Goal: Entertainment & Leisure: Consume media (video, audio)

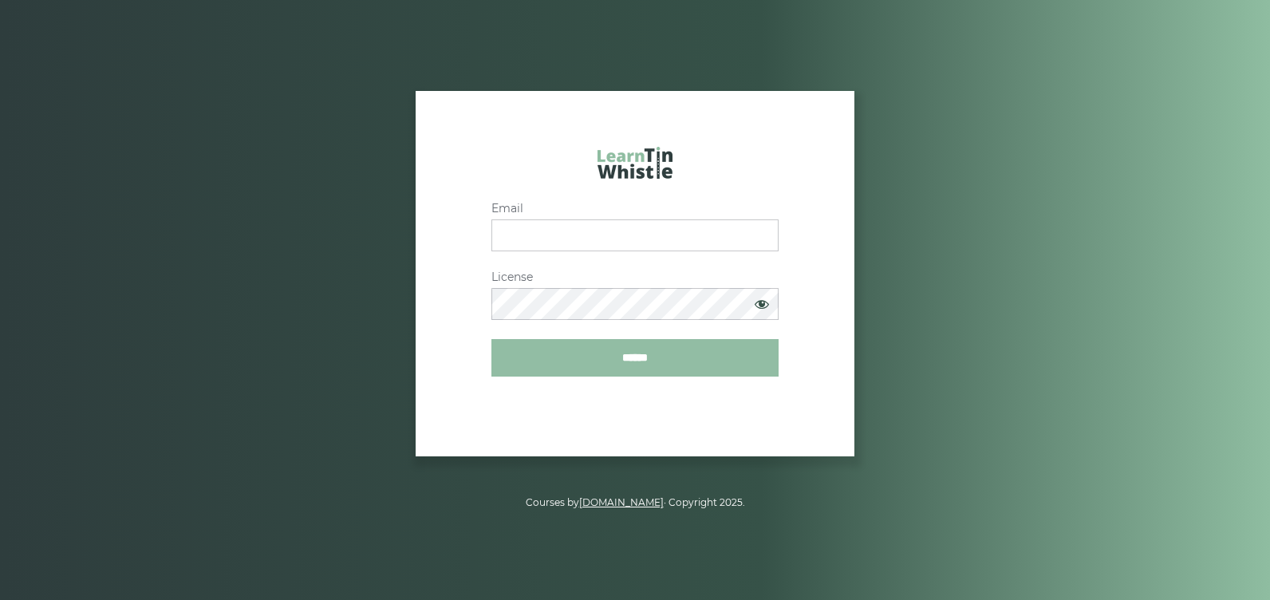
type input "**********"
click at [690, 354] on input "******" at bounding box center [634, 358] width 287 height 38
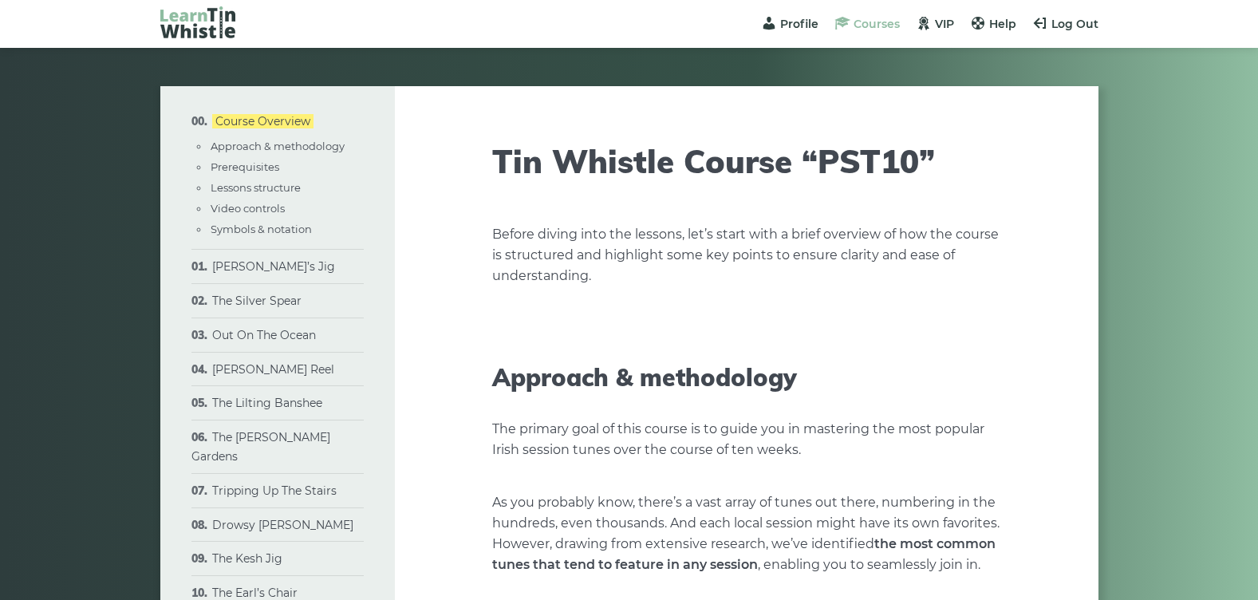
click at [886, 20] on span "Courses" at bounding box center [877, 24] width 46 height 14
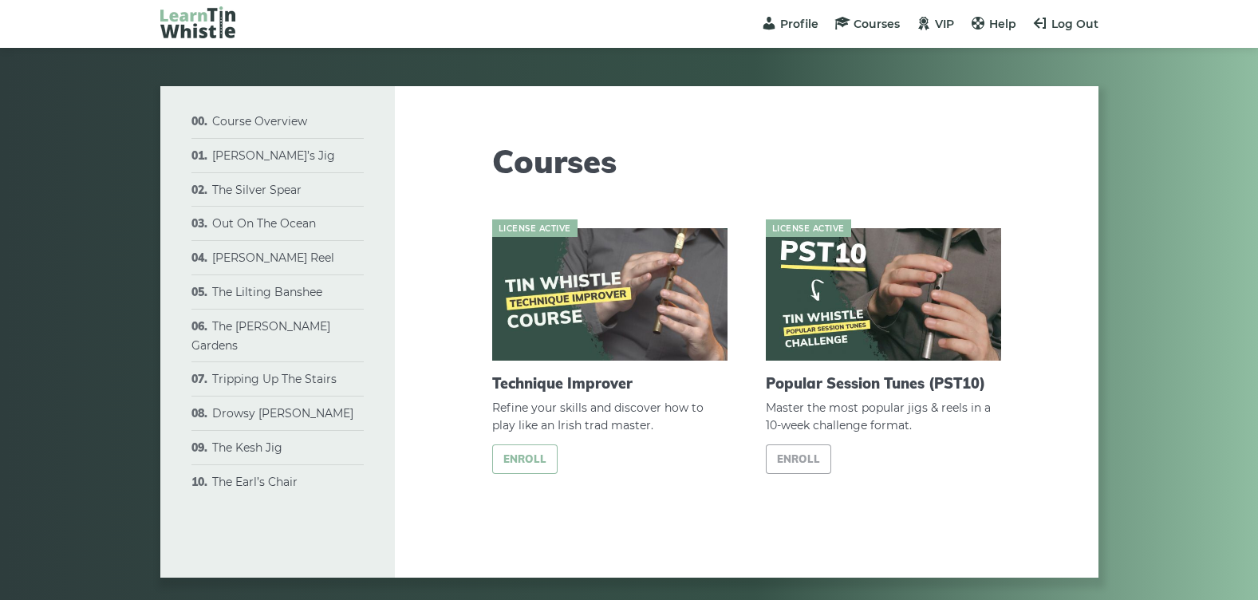
click at [534, 453] on link "Enroll" at bounding box center [525, 459] width 66 height 30
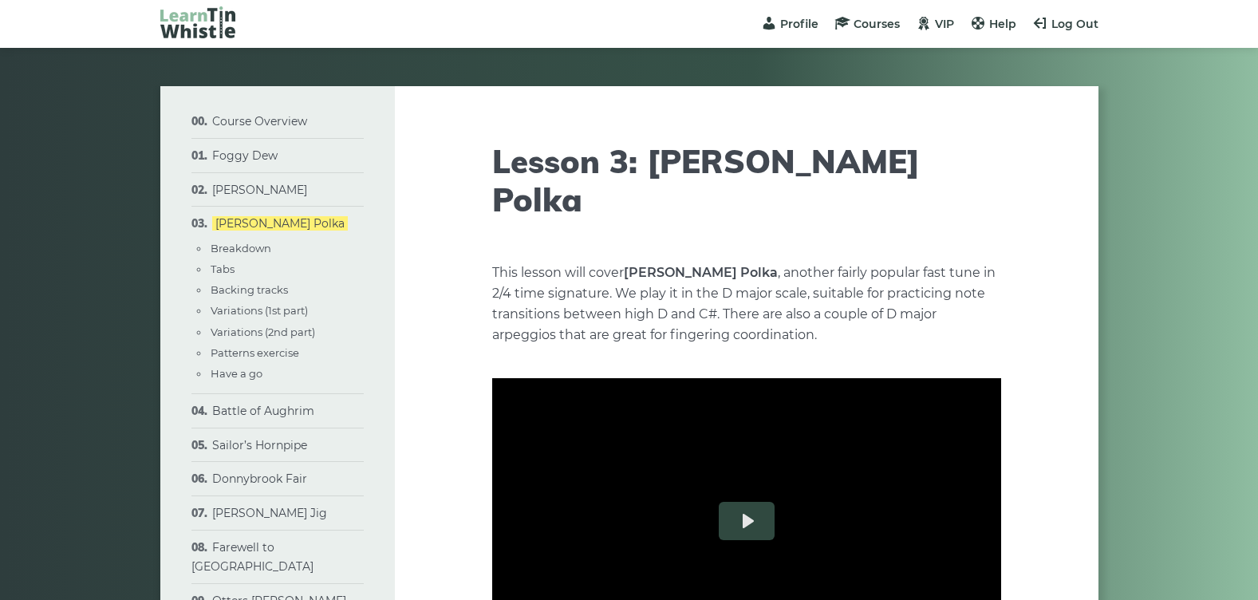
type input "****"
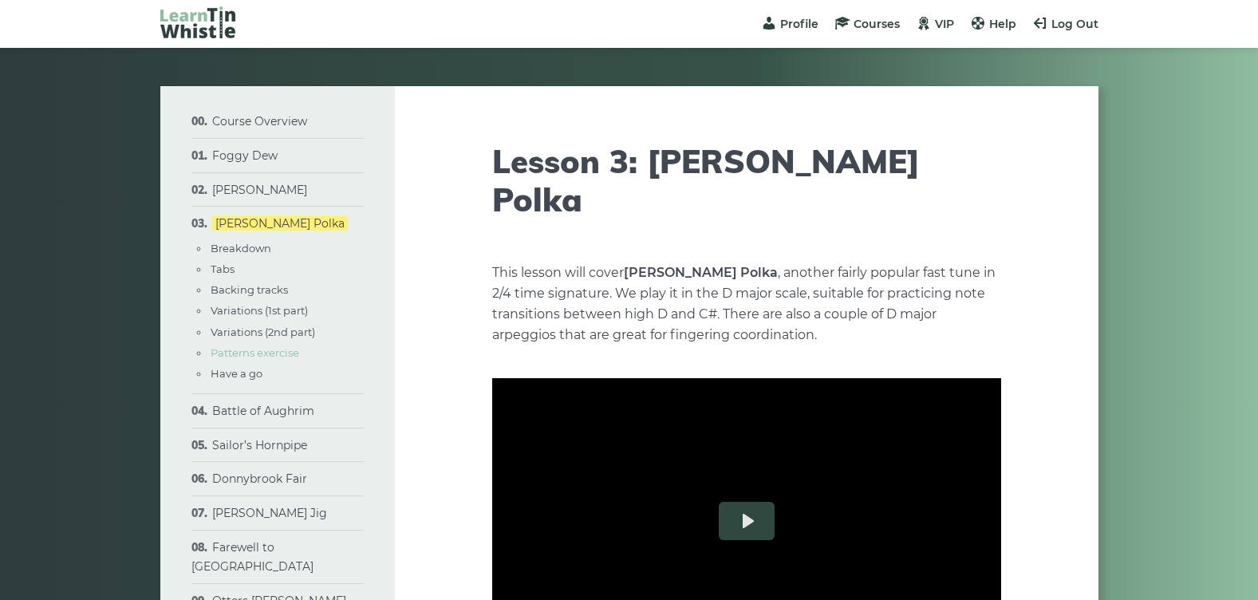
click at [286, 353] on link "Patterns exercise" at bounding box center [255, 352] width 89 height 13
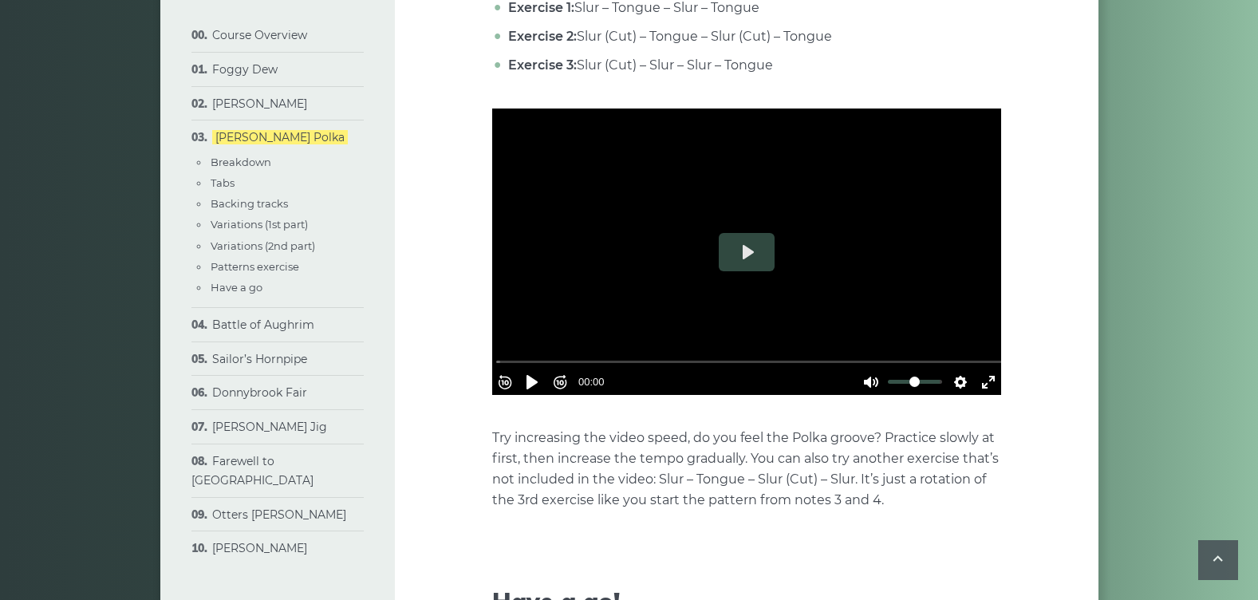
scroll to position [4058, 0]
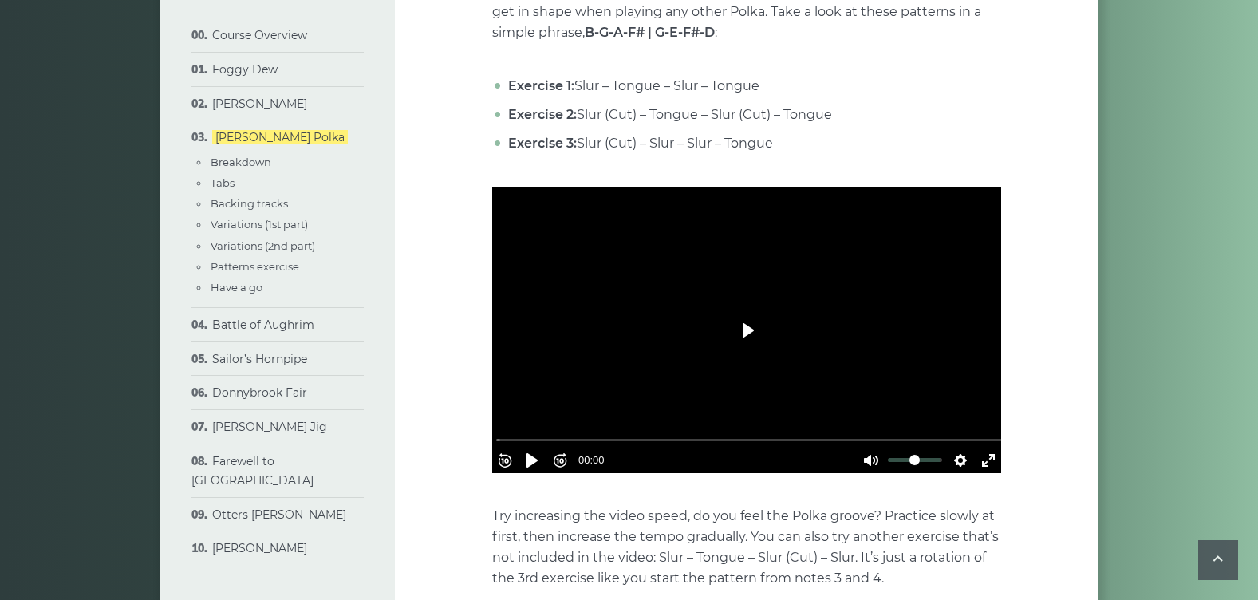
click at [753, 311] on button "Play" at bounding box center [747, 330] width 56 height 38
click at [538, 448] on button "Pause Play" at bounding box center [532, 461] width 26 height 26
click at [535, 448] on button "Pause Play" at bounding box center [532, 461] width 26 height 26
click at [508, 448] on button "Rewind 10s" at bounding box center [505, 461] width 26 height 26
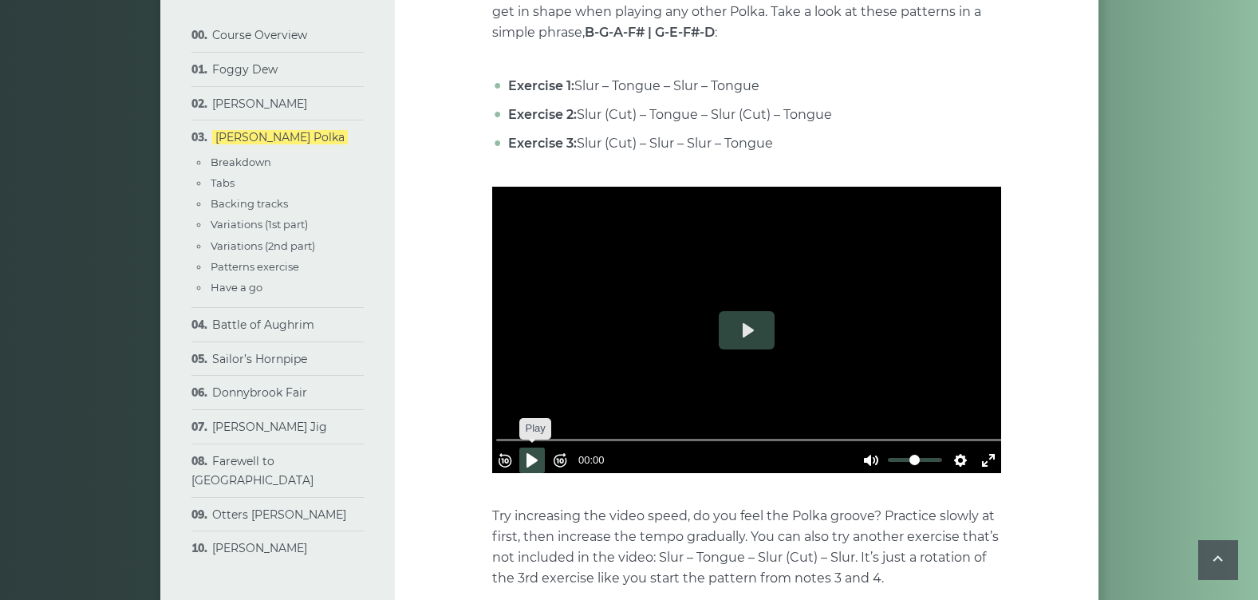
click at [536, 448] on button "Pause Play" at bounding box center [532, 461] width 26 height 26
click at [516, 448] on button "Rewind 10s" at bounding box center [505, 461] width 26 height 26
click at [535, 448] on button "Pause Play" at bounding box center [532, 461] width 26 height 26
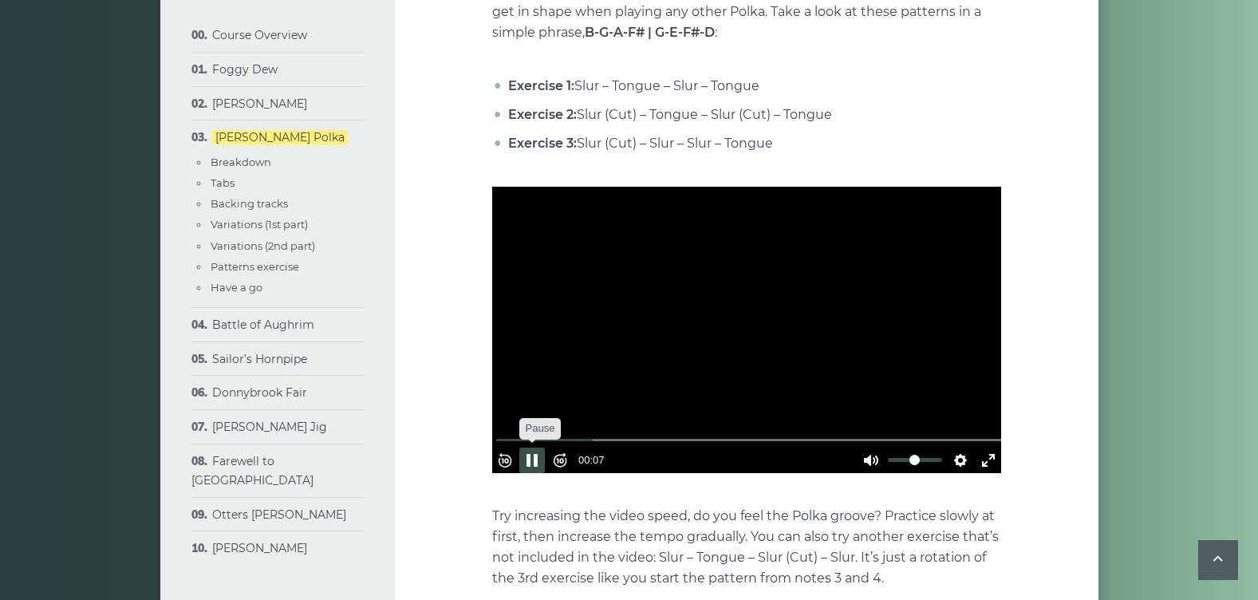
click at [535, 448] on button "Pause Play" at bounding box center [532, 461] width 26 height 26
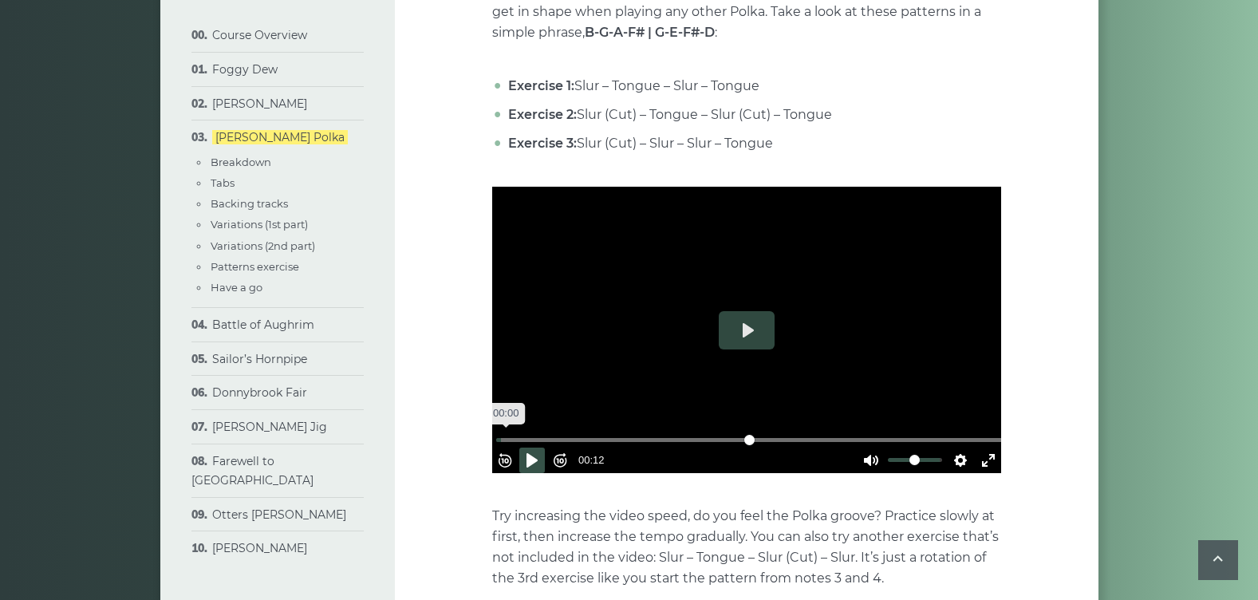
click at [514, 432] on input "Seek" at bounding box center [749, 439] width 507 height 15
click at [536, 448] on button "Pause Play" at bounding box center [532, 461] width 26 height 26
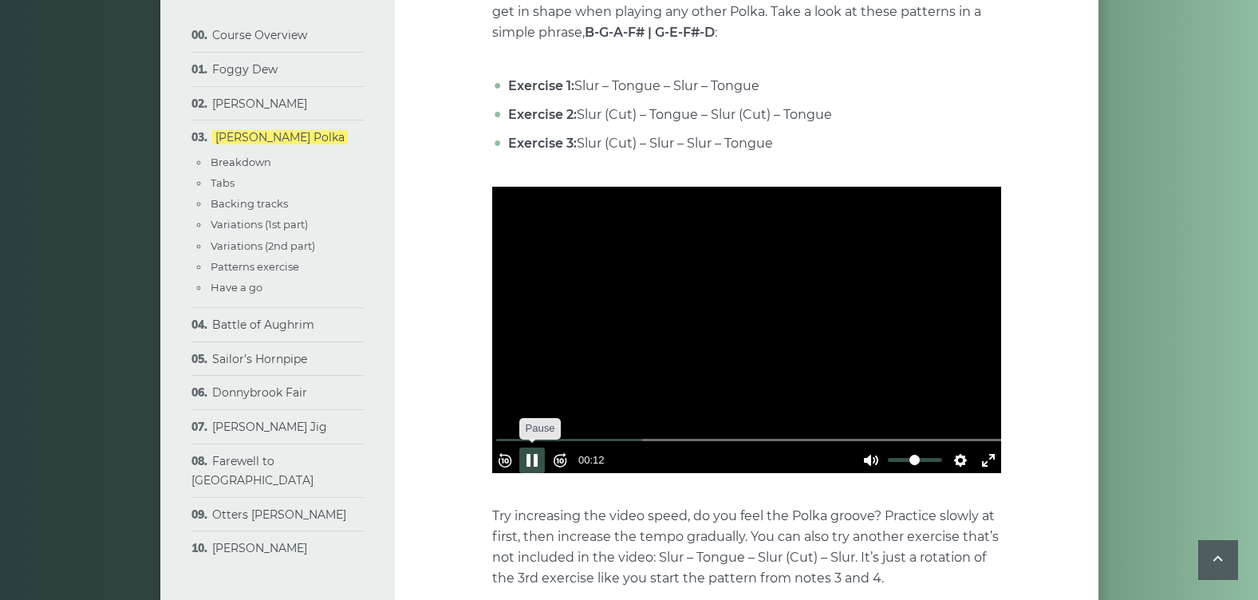
click at [536, 448] on button "Pause Play" at bounding box center [532, 461] width 26 height 26
click at [541, 448] on button "Pause Play" at bounding box center [532, 461] width 26 height 26
click at [511, 448] on button "Rewind 10s" at bounding box center [505, 461] width 26 height 26
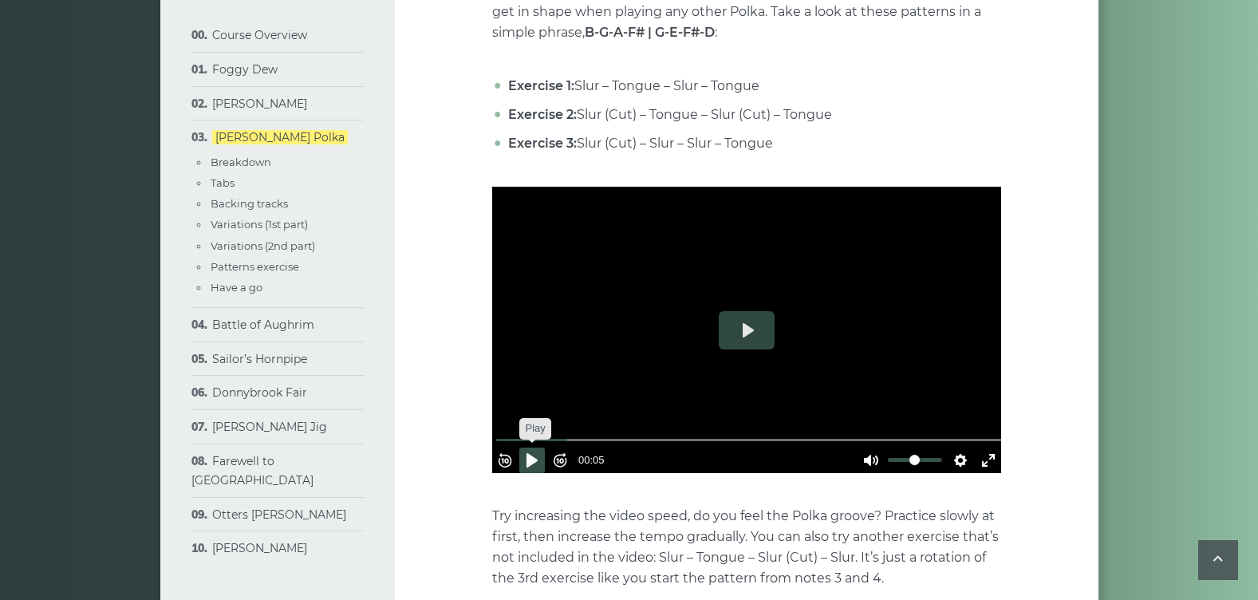
click at [532, 448] on button "Pause Play" at bounding box center [532, 461] width 26 height 26
click at [545, 448] on button "Pause Play" at bounding box center [532, 461] width 26 height 26
type input "*****"
